Goal: Navigation & Orientation: Find specific page/section

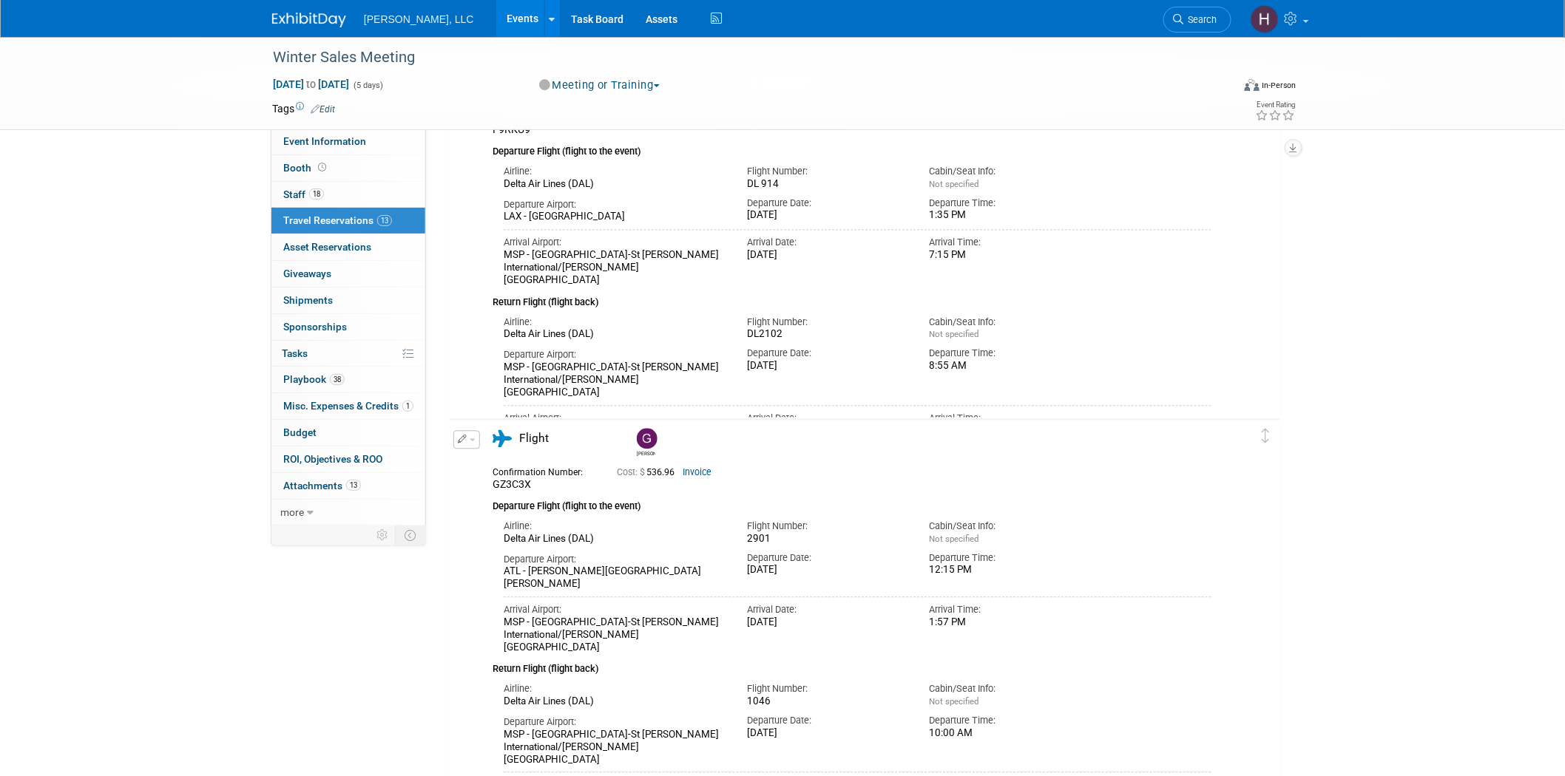
scroll to position [986, 0]
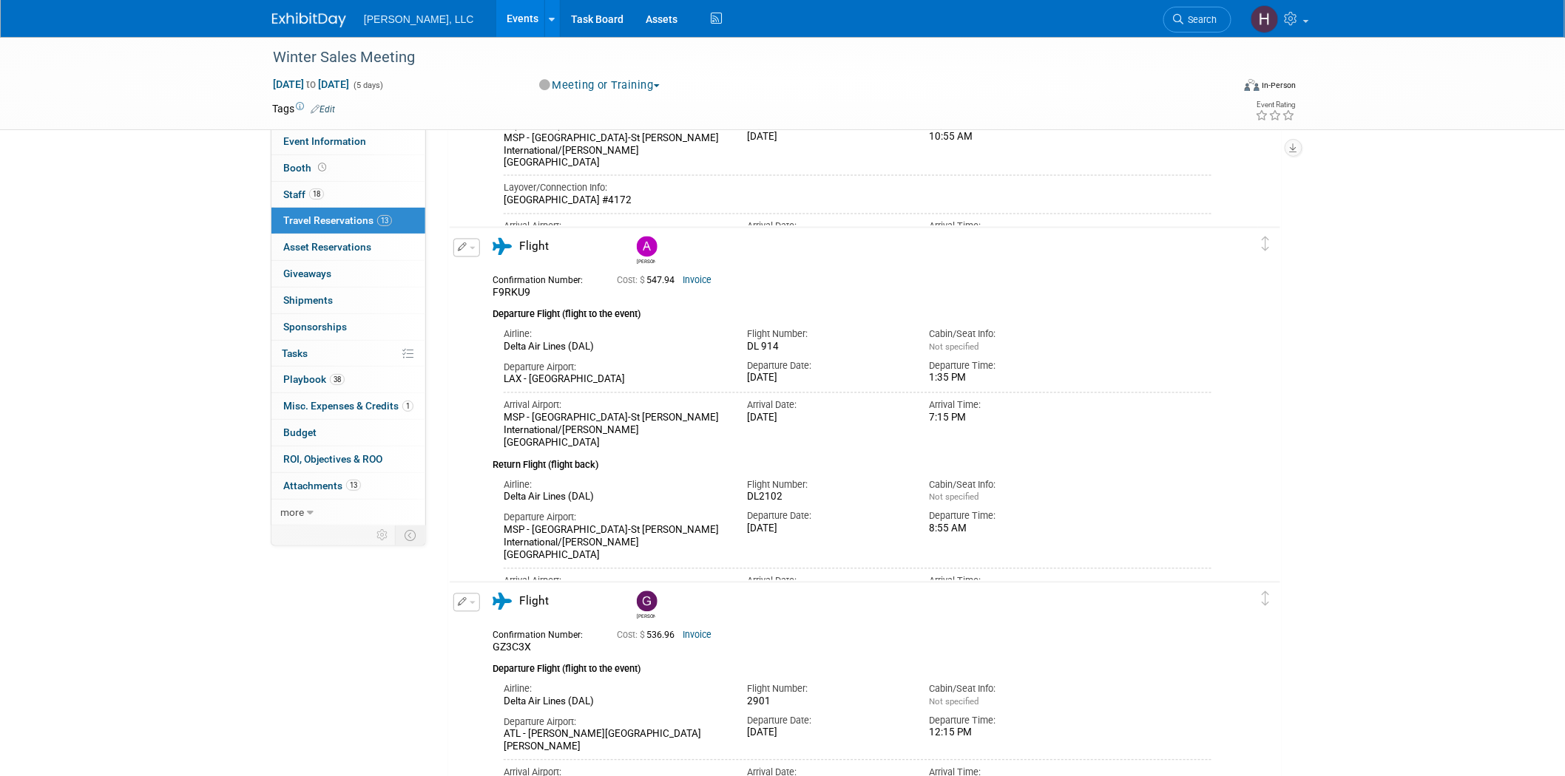
click at [496, 27] on link "Events" at bounding box center [523, 18] width 54 height 37
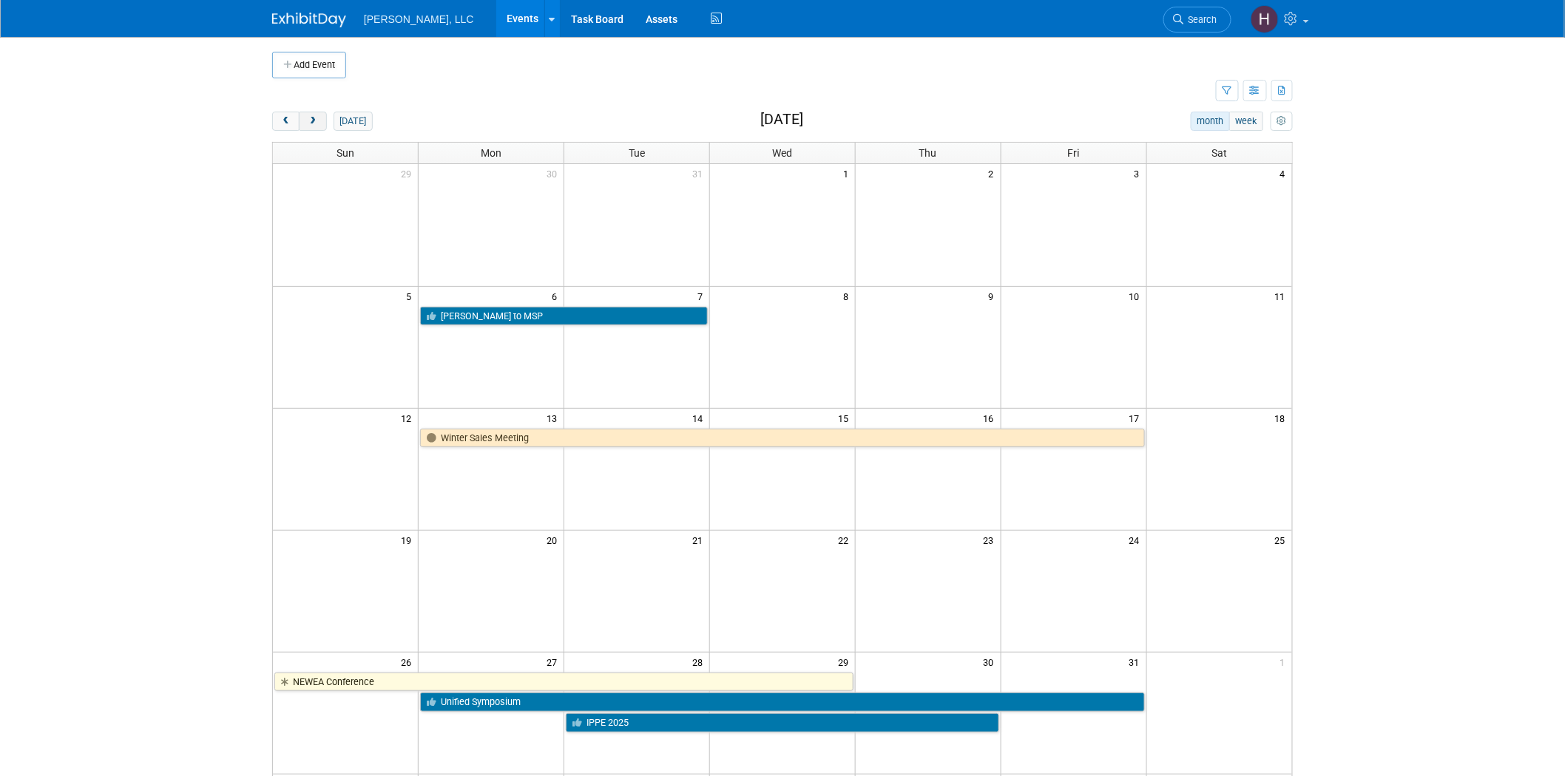
click at [313, 123] on span "next" at bounding box center [312, 122] width 11 height 10
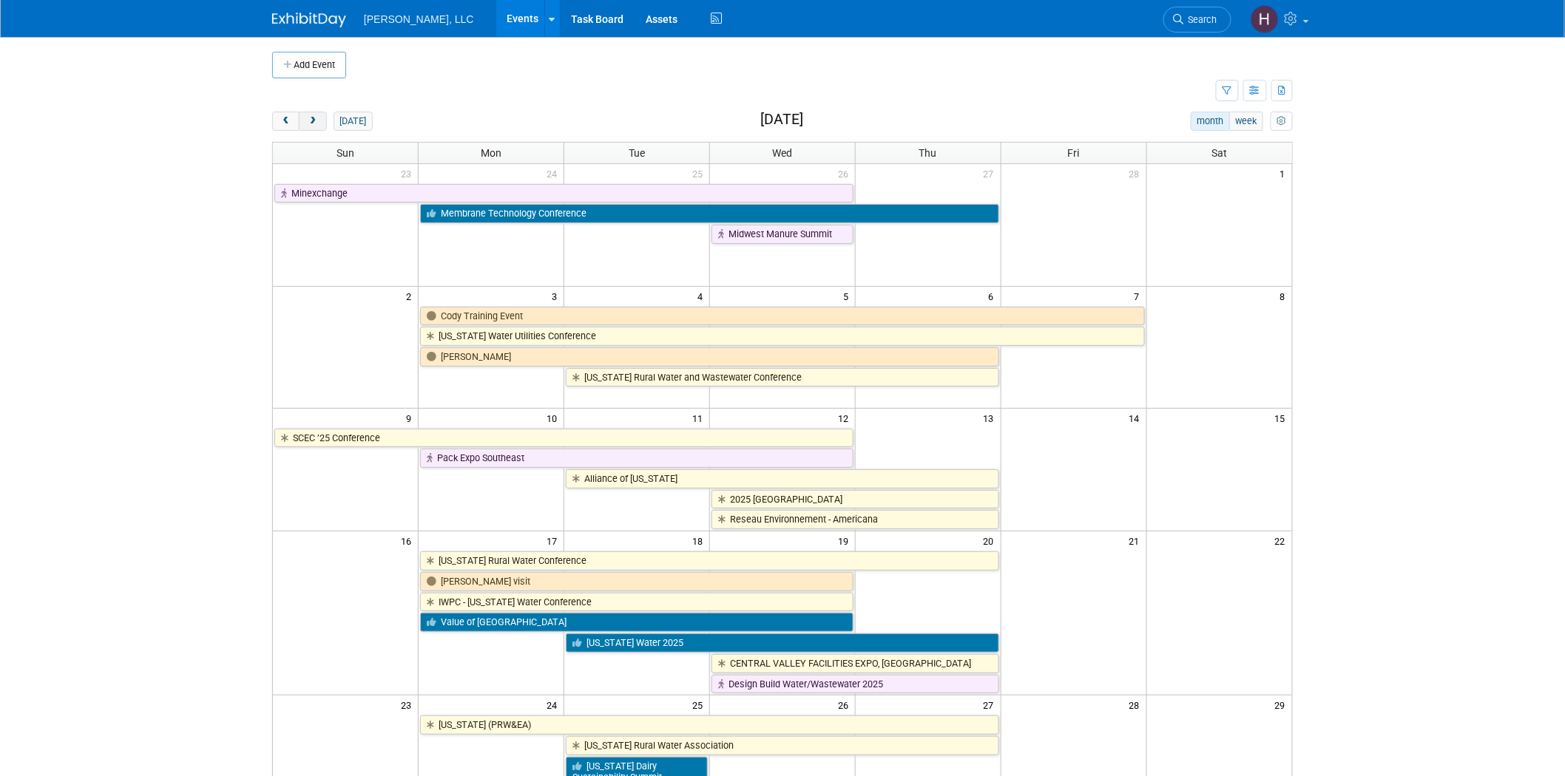
click at [313, 123] on span "next" at bounding box center [312, 122] width 11 height 10
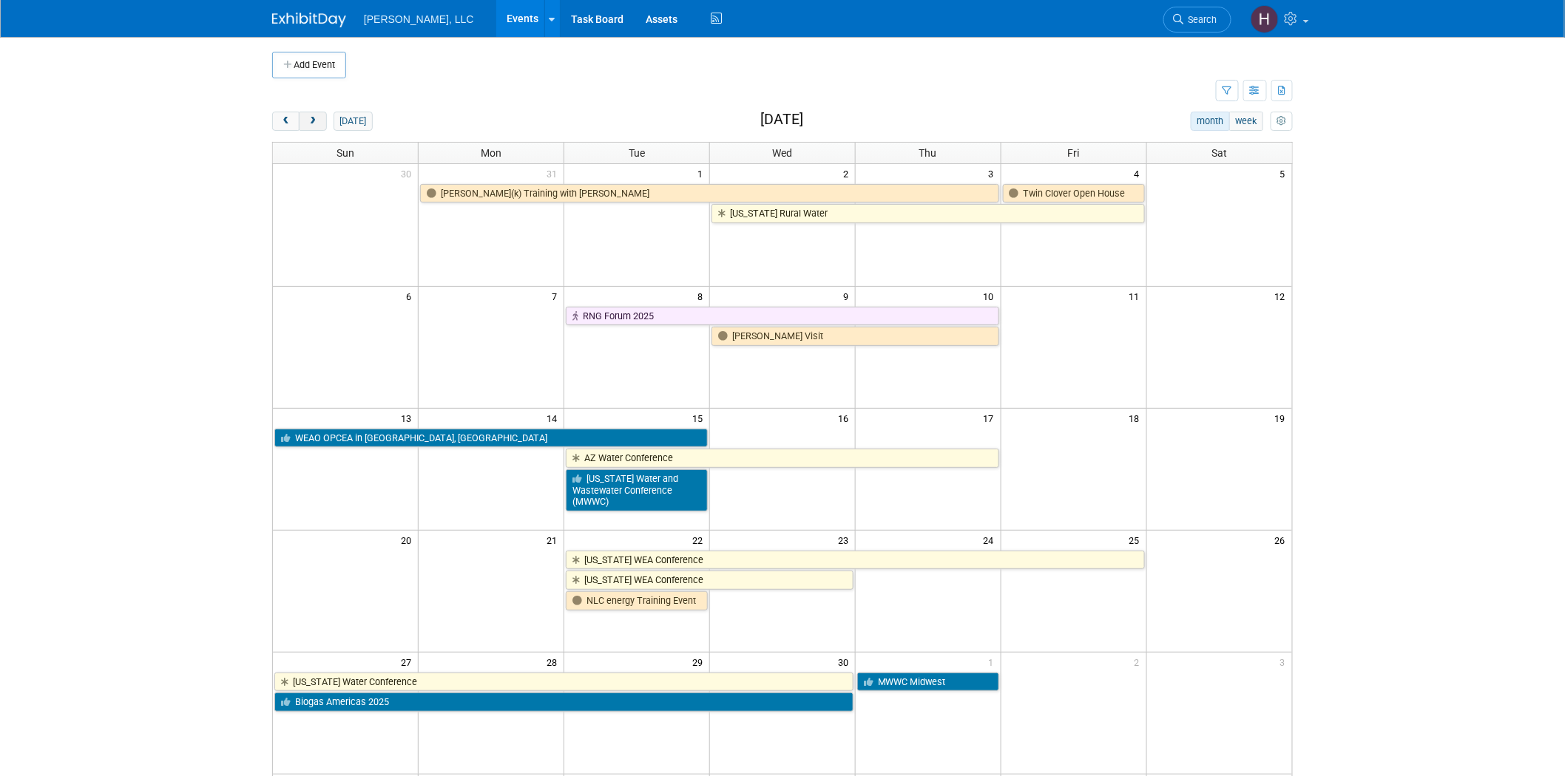
click at [313, 123] on span "next" at bounding box center [312, 122] width 11 height 10
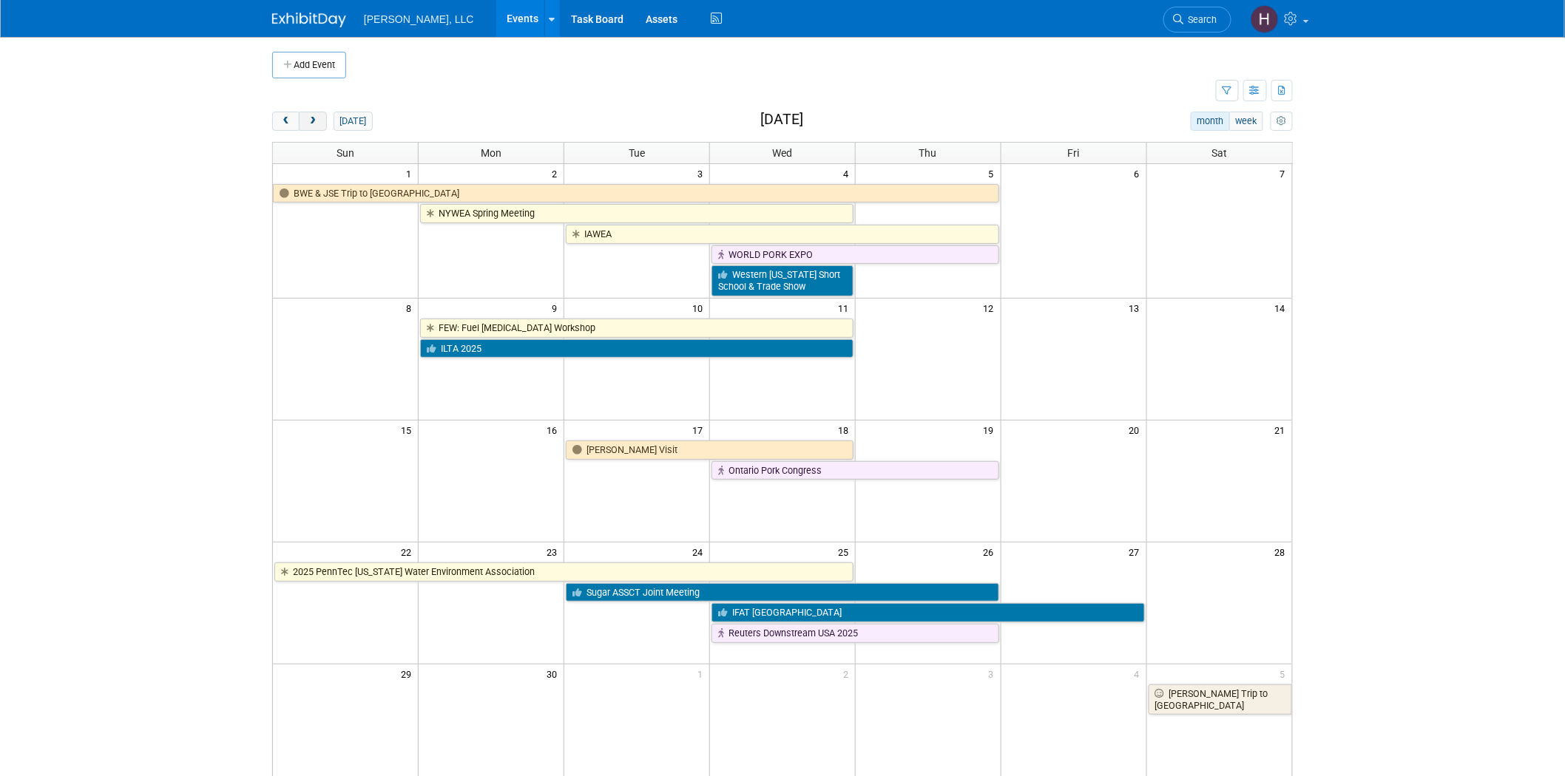
click at [313, 123] on span "next" at bounding box center [312, 122] width 11 height 10
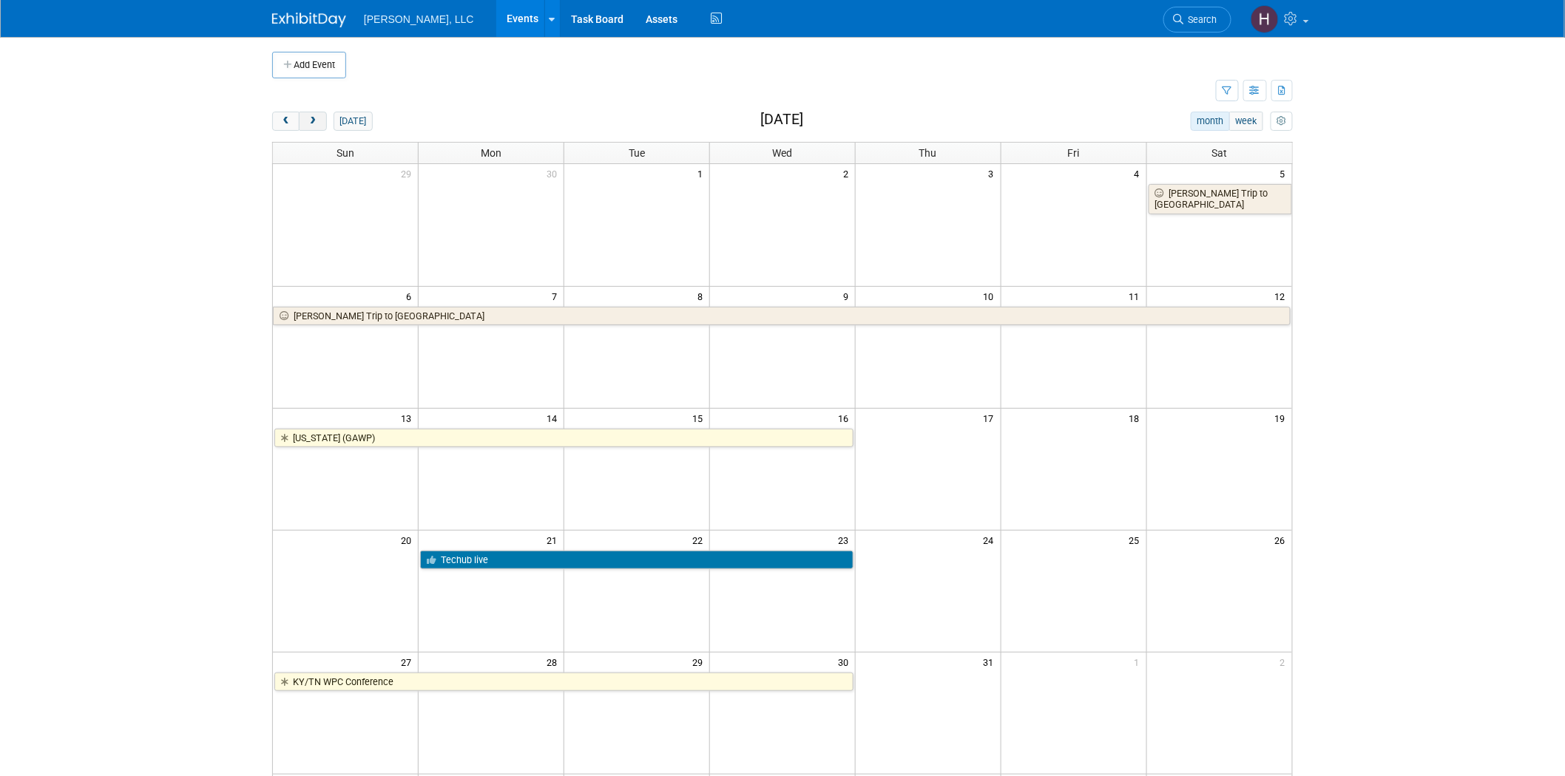
click at [313, 123] on span "next" at bounding box center [312, 122] width 11 height 10
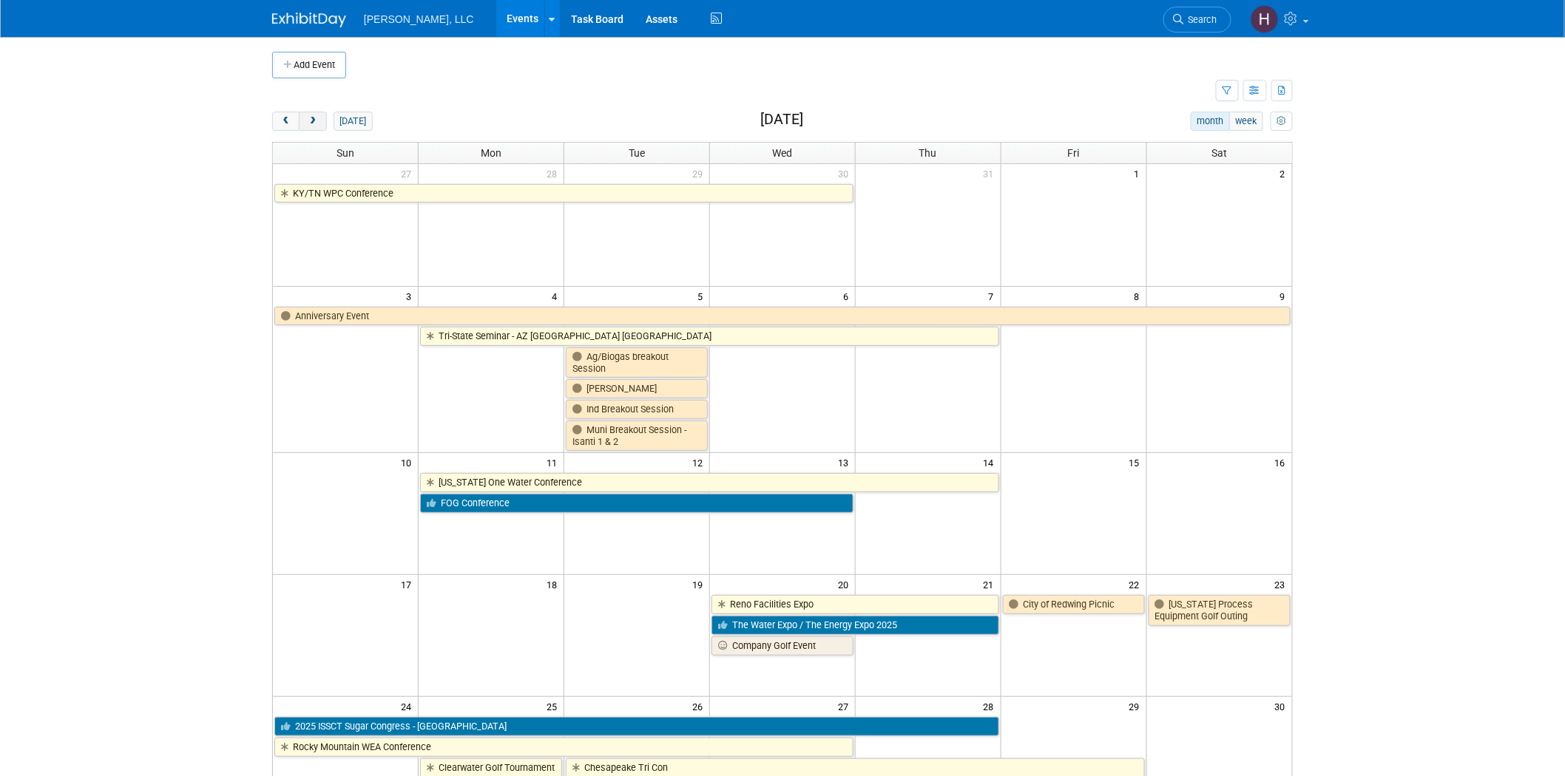
click at [313, 123] on span "next" at bounding box center [312, 122] width 11 height 10
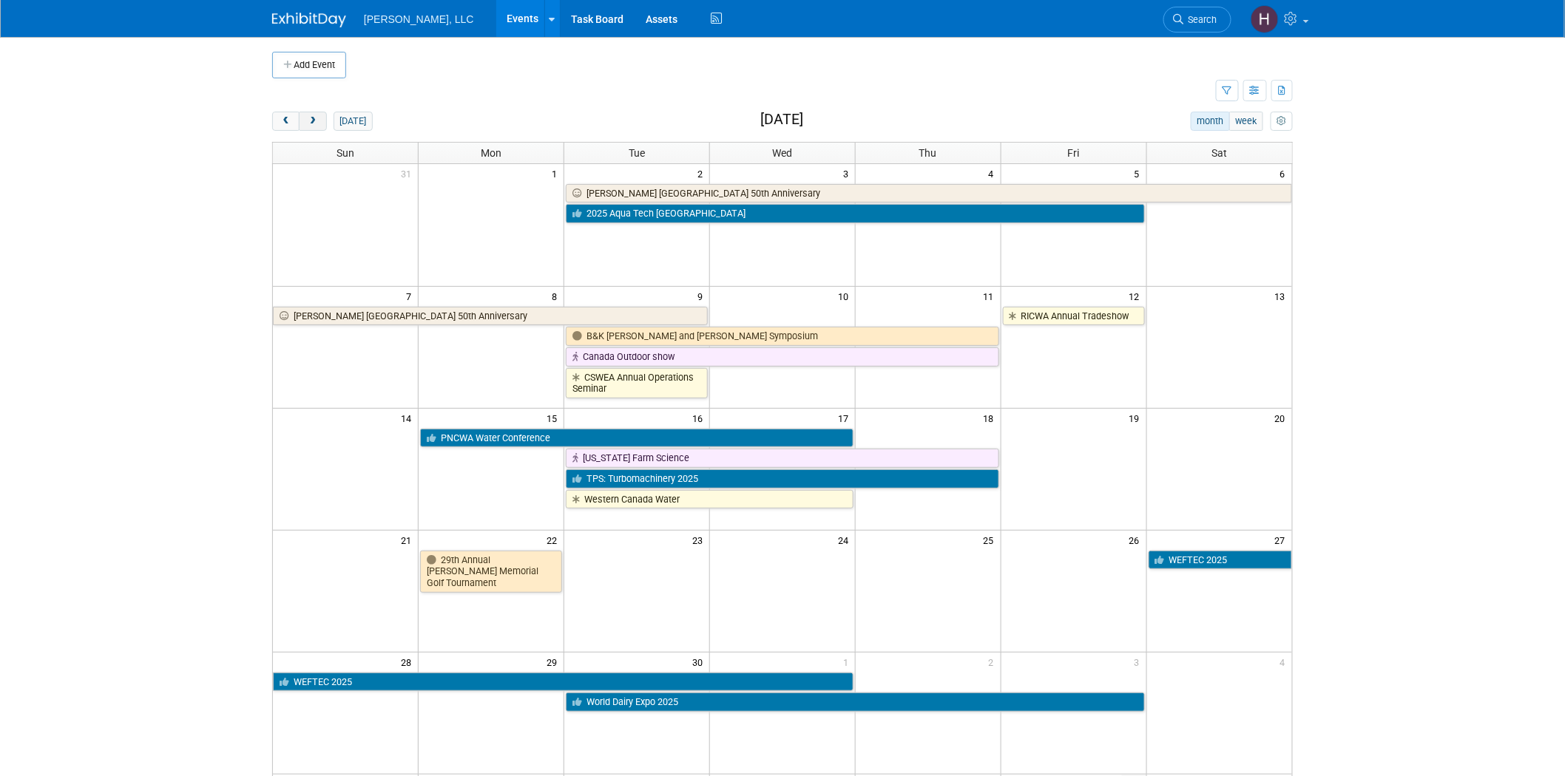
click at [313, 123] on span "next" at bounding box center [312, 122] width 11 height 10
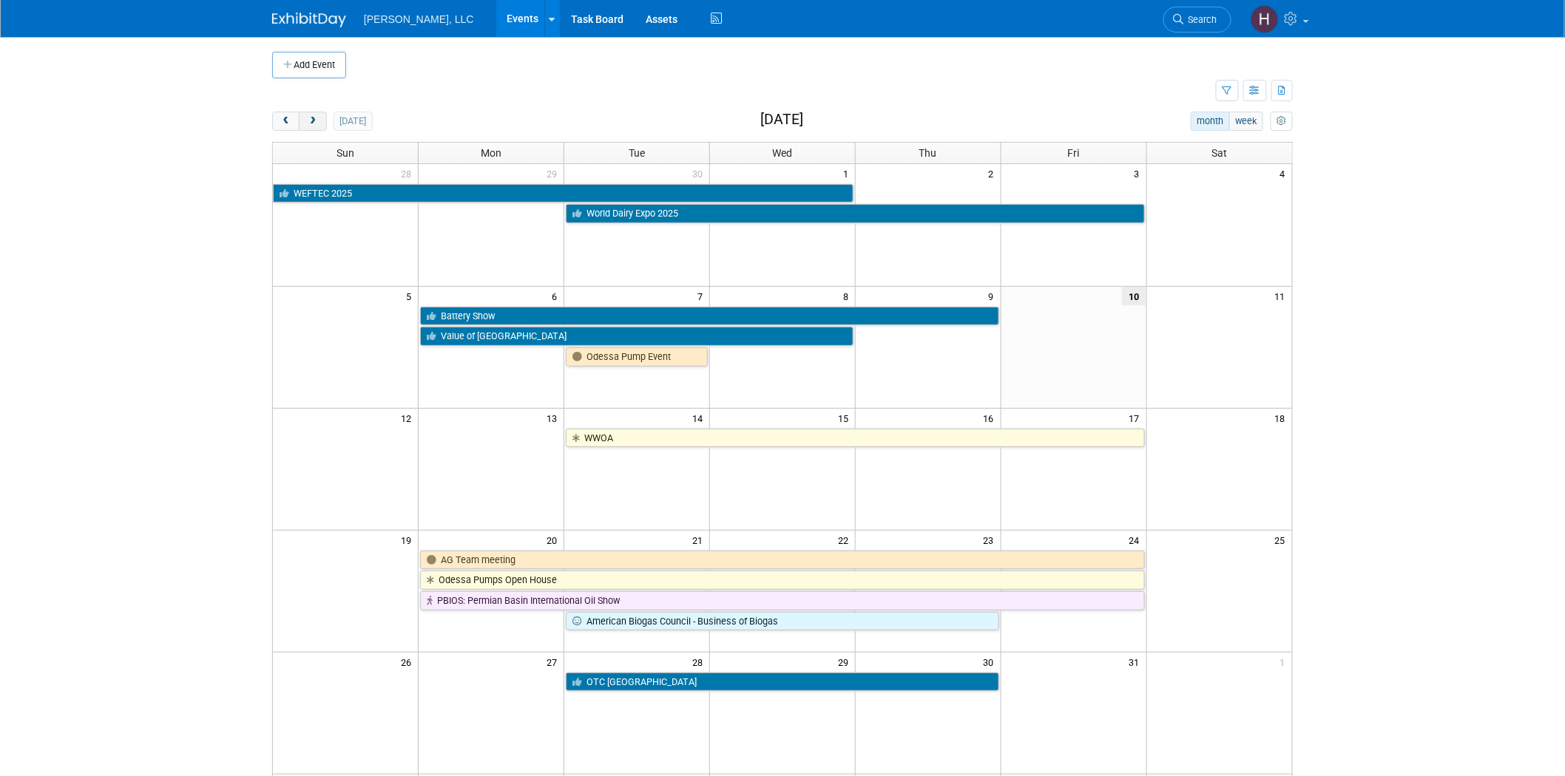
click at [313, 123] on span "next" at bounding box center [312, 122] width 11 height 10
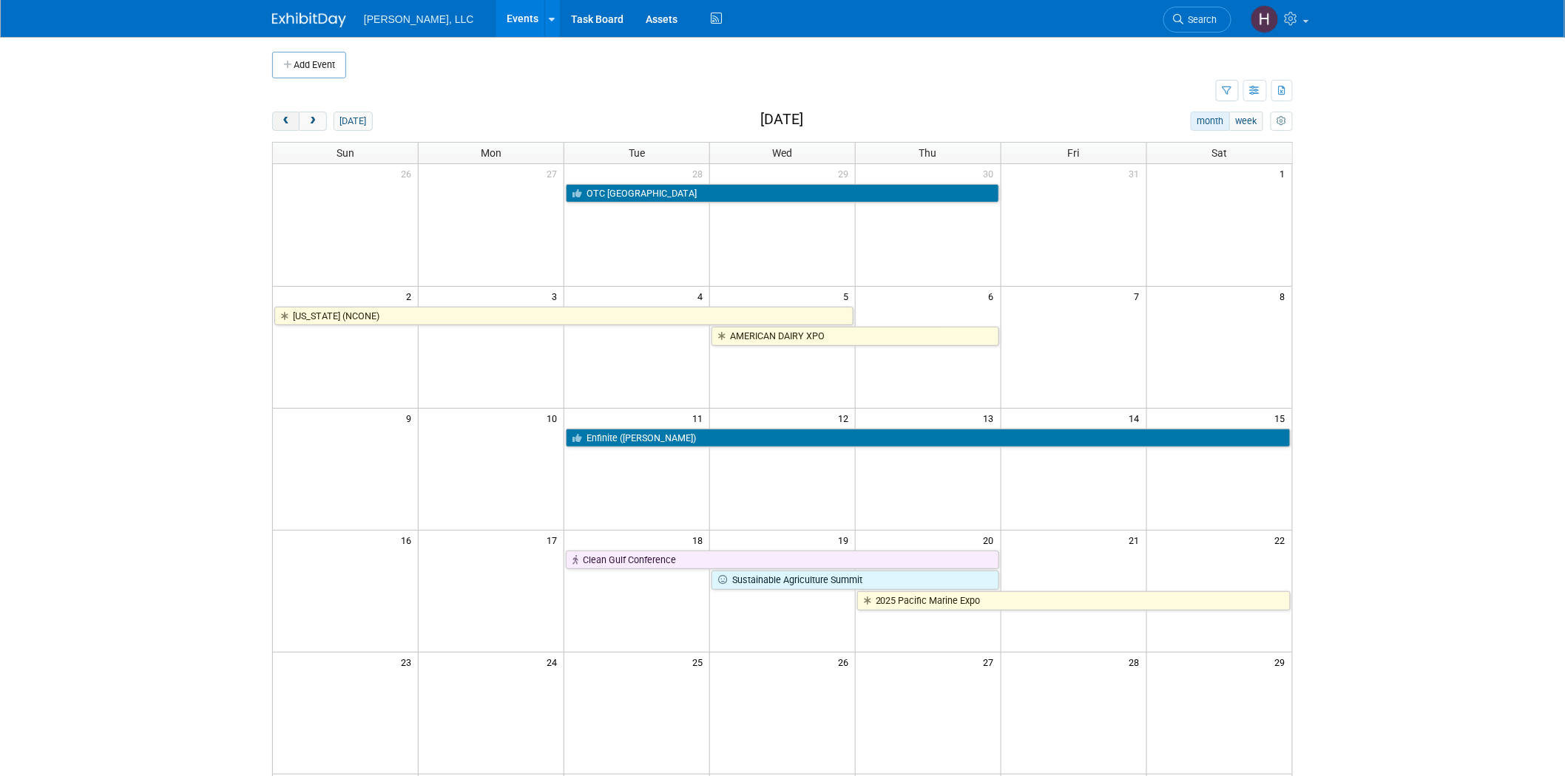
click at [291, 124] on span "prev" at bounding box center [285, 122] width 11 height 10
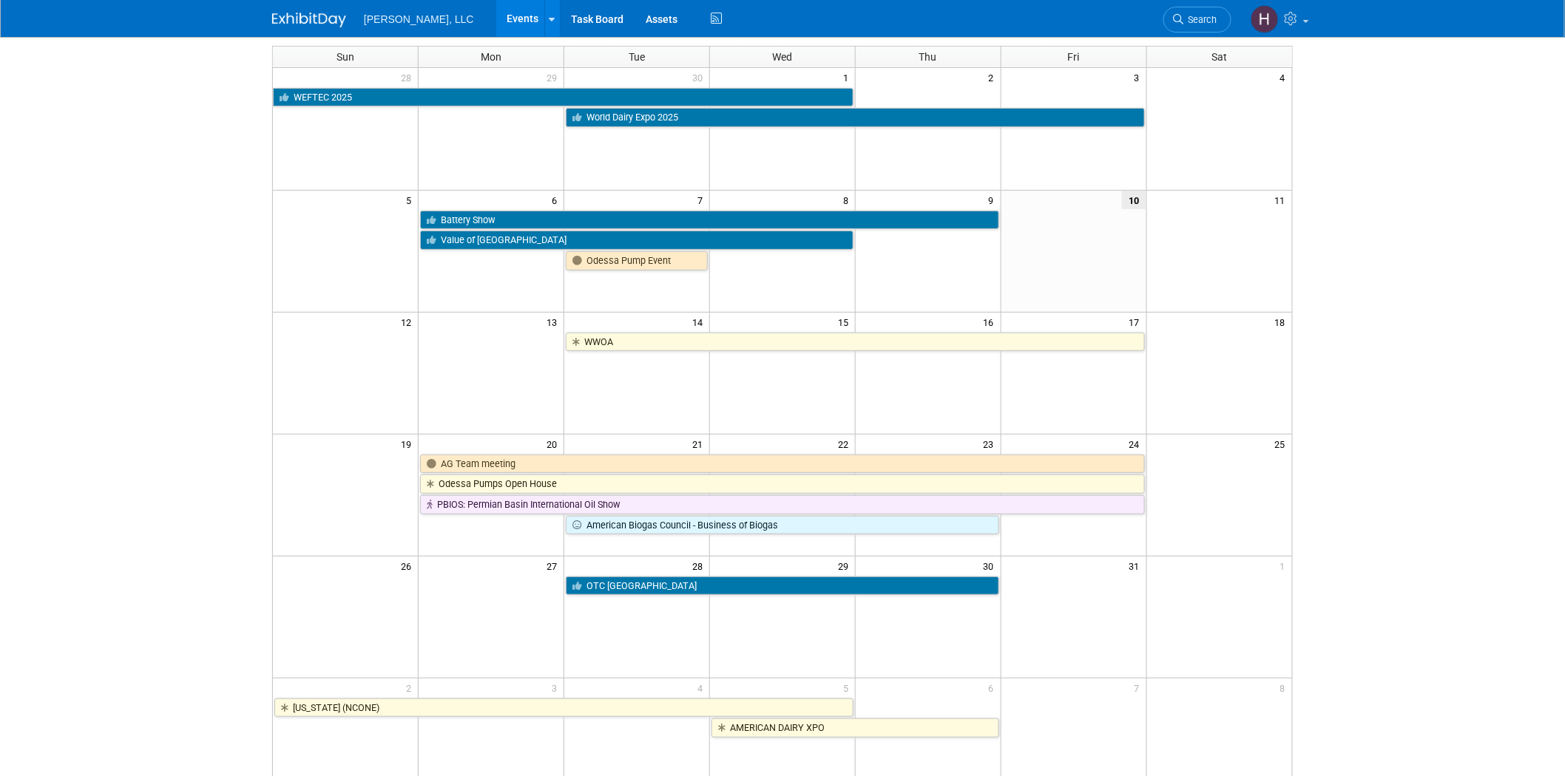
scroll to position [246, 0]
